Goal: Check status: Check status

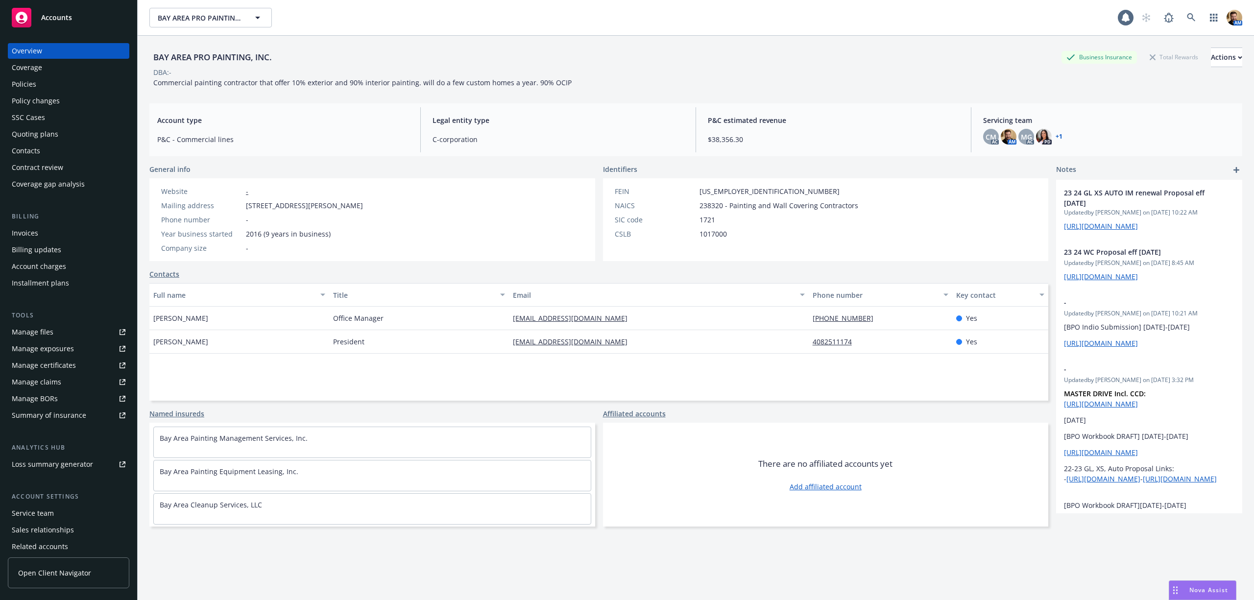
click at [55, 84] on div "Policies" at bounding box center [69, 84] width 114 height 16
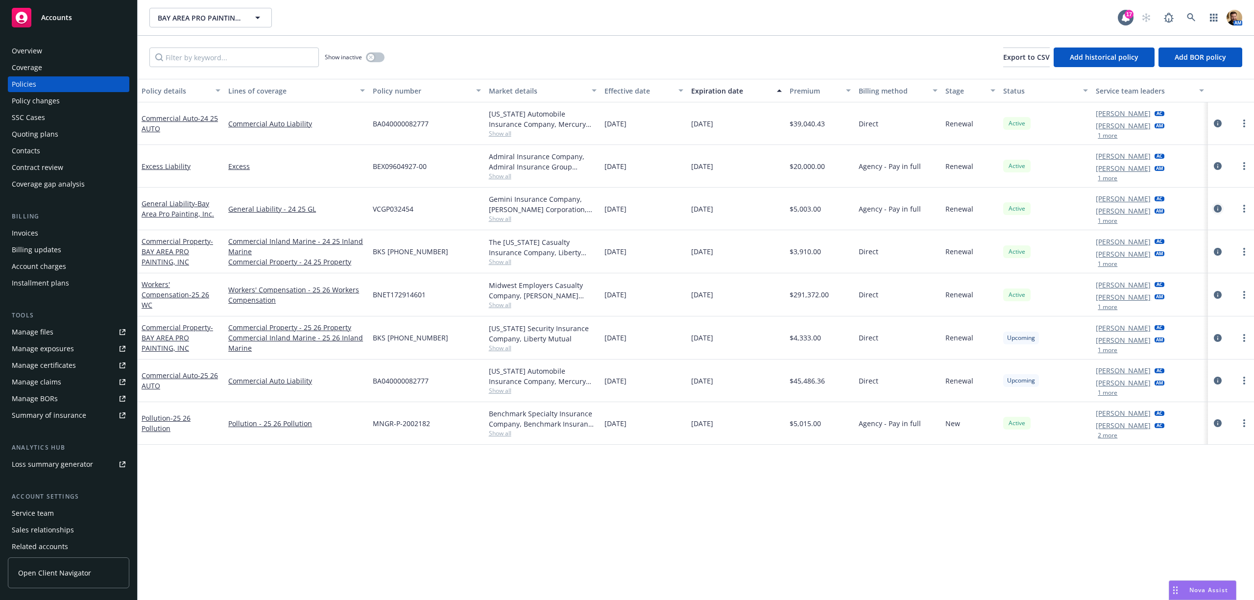
click at [1214, 208] on icon "circleInformation" at bounding box center [1218, 209] width 8 height 8
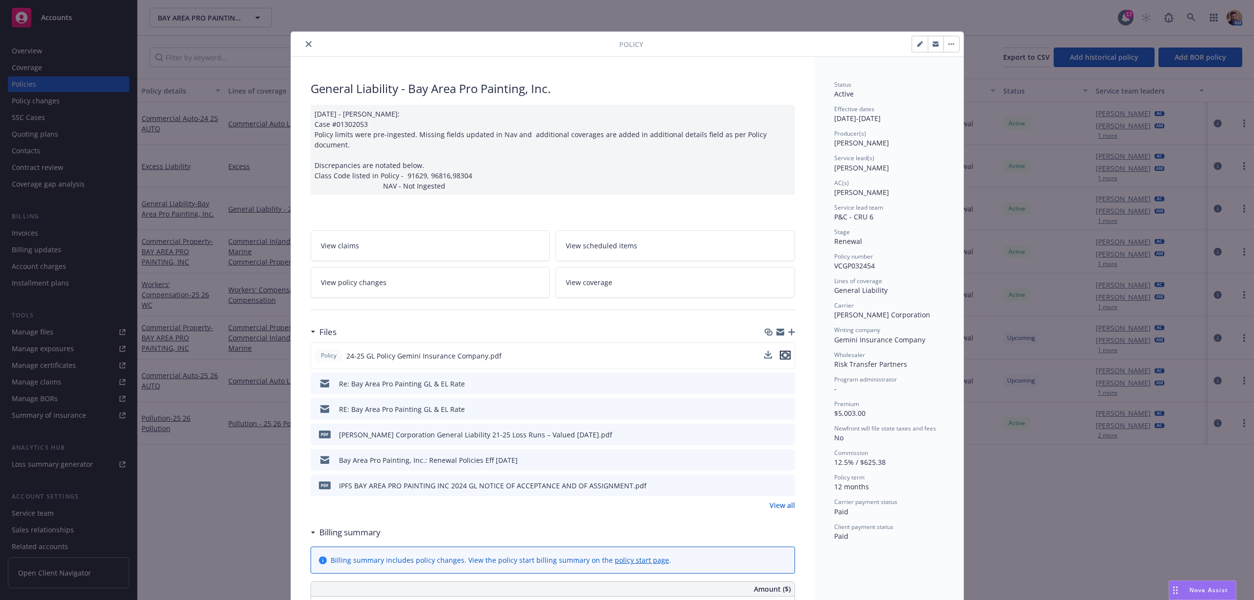
click at [784, 352] on icon "preview file" at bounding box center [785, 355] width 9 height 7
click at [306, 43] on icon "close" at bounding box center [309, 44] width 6 height 6
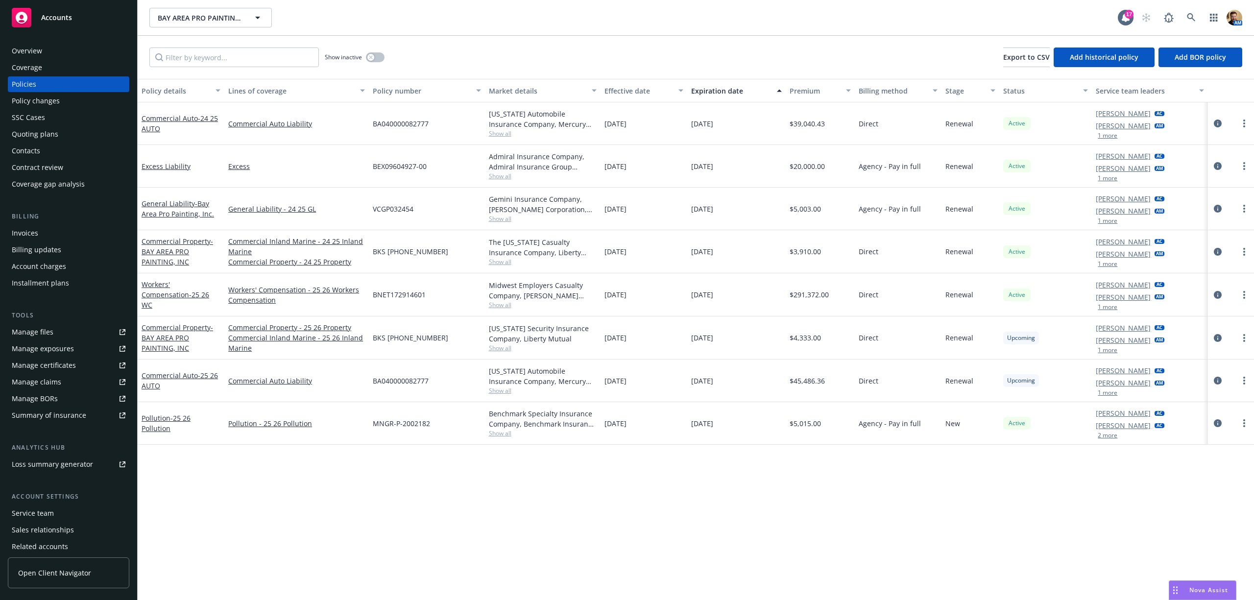
click at [34, 83] on div "Policies" at bounding box center [24, 84] width 24 height 16
click at [1217, 164] on icon "circleInformation" at bounding box center [1218, 166] width 8 height 8
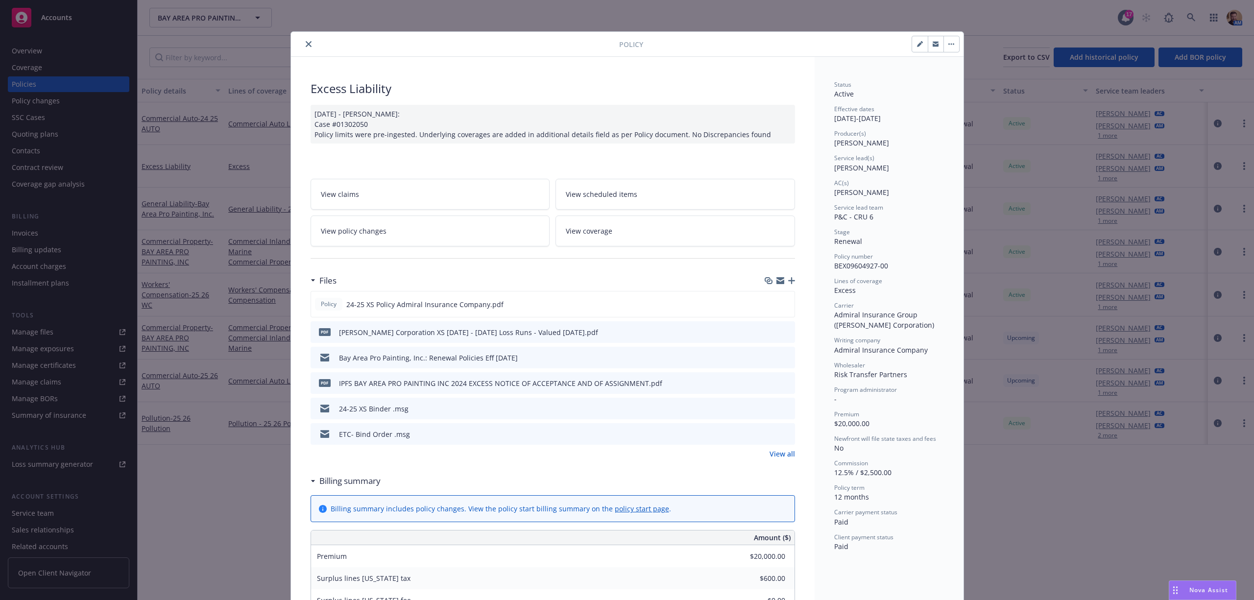
click at [601, 234] on span "View coverage" at bounding box center [589, 231] width 47 height 10
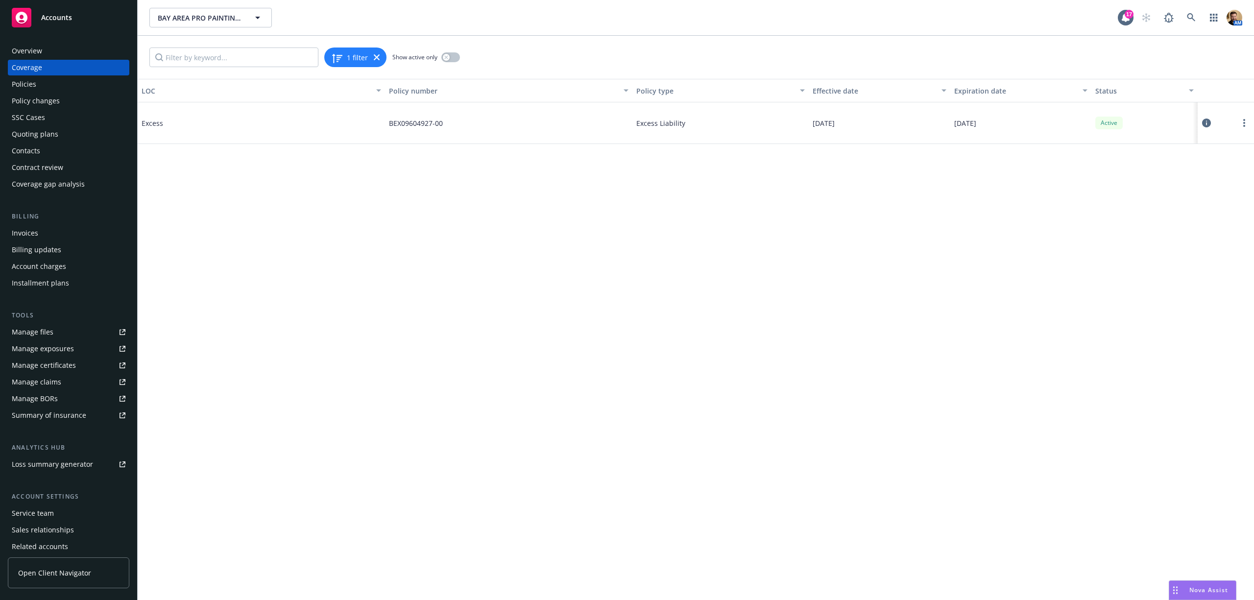
click at [1204, 125] on icon at bounding box center [1206, 123] width 9 height 9
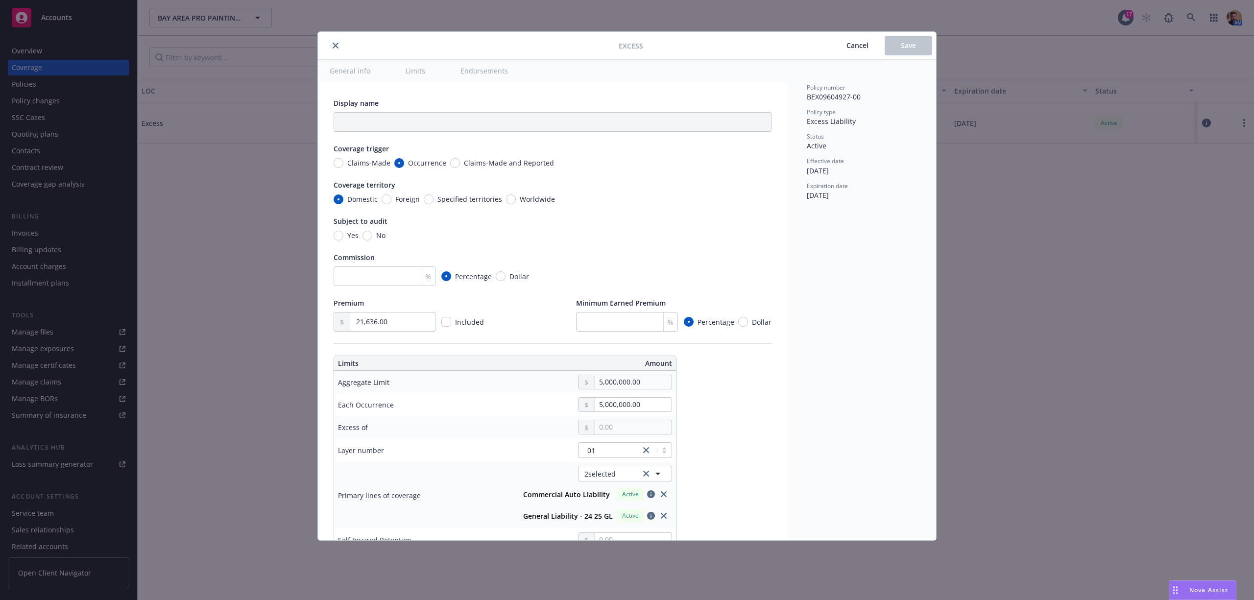
type textarea "x"
click at [855, 48] on span "Cancel" at bounding box center [858, 45] width 22 height 9
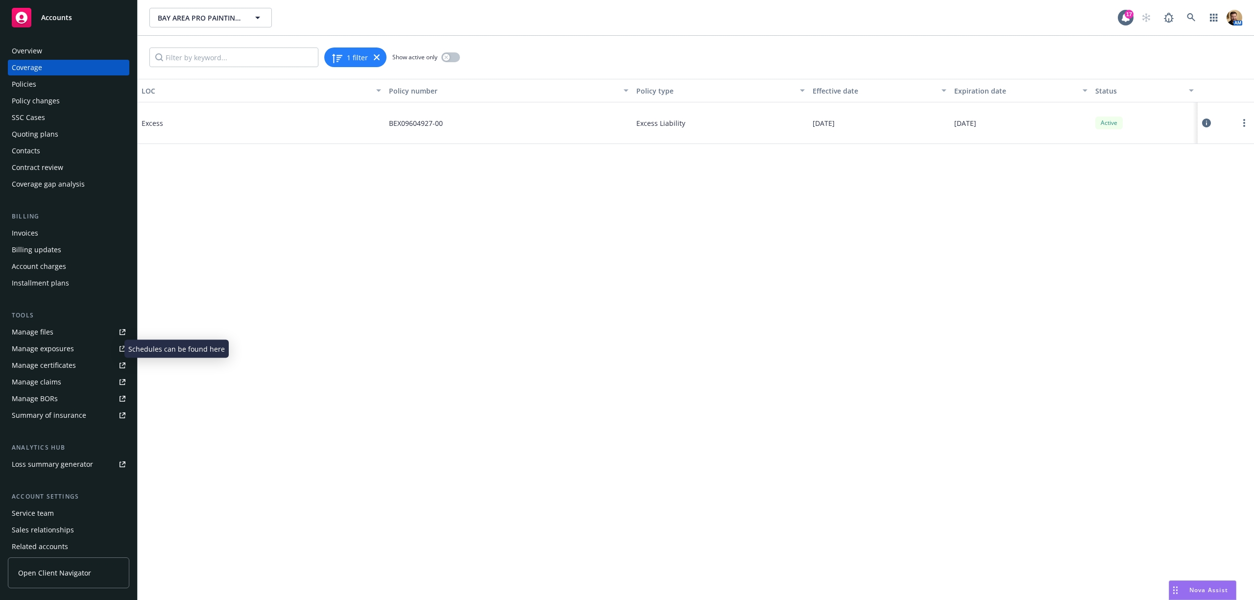
click at [40, 352] on div "Manage exposures" at bounding box center [43, 349] width 62 height 16
click at [39, 132] on div "Quoting plans" at bounding box center [35, 134] width 47 height 16
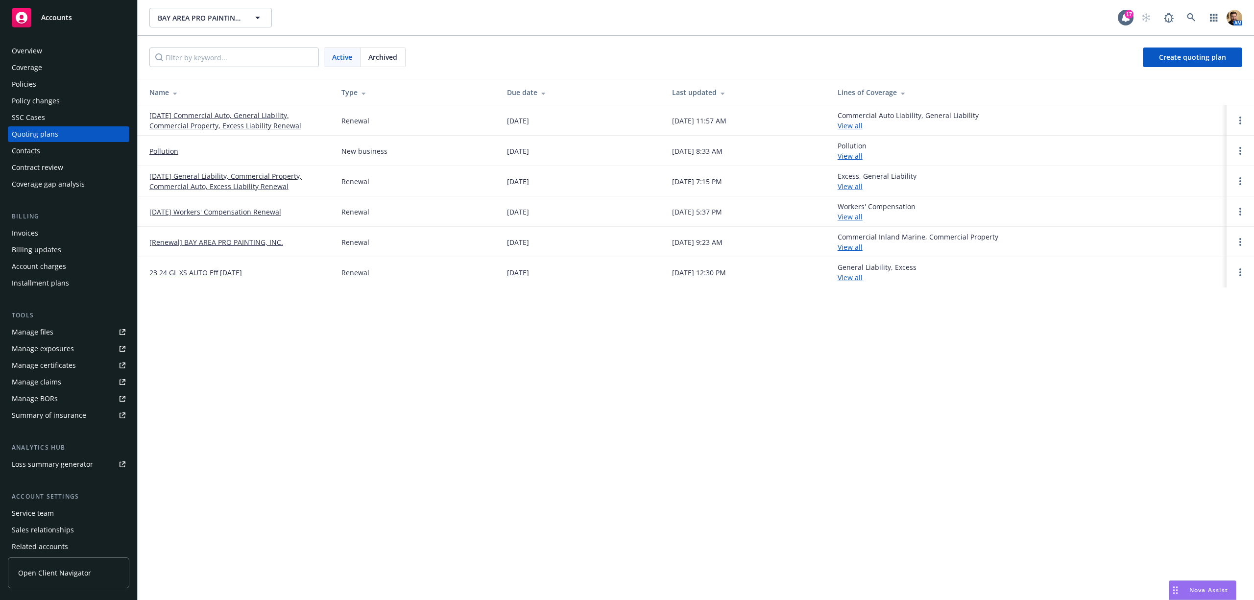
click at [222, 119] on link "[DATE] Commercial Auto, General Liability, Commercial Property, Excess Liabilit…" at bounding box center [237, 120] width 176 height 21
